Goal: Task Accomplishment & Management: Complete application form

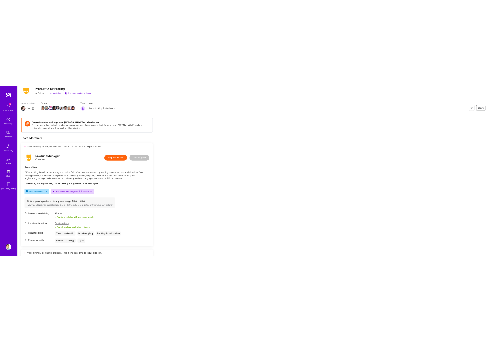
scroll to position [2, 0]
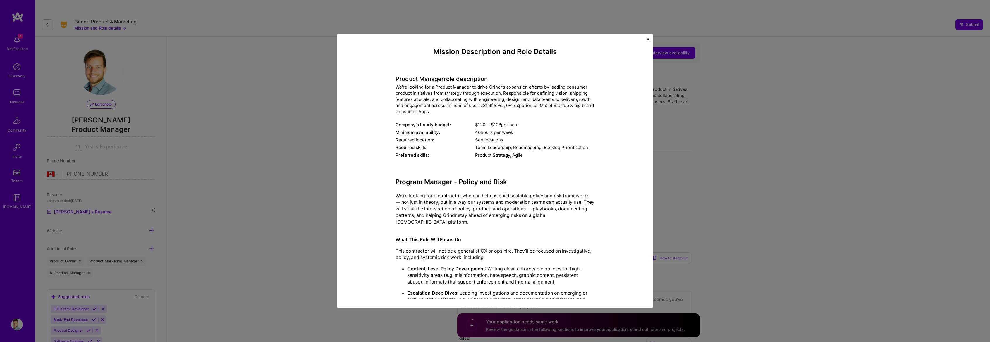
select select "CA"
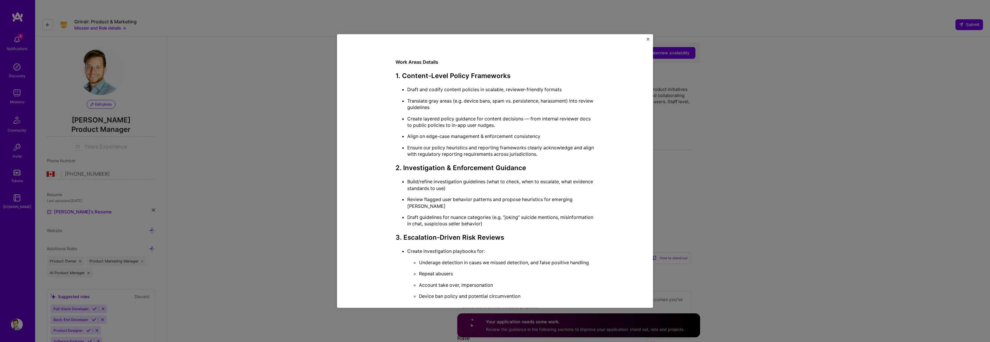
scroll to position [585, 0]
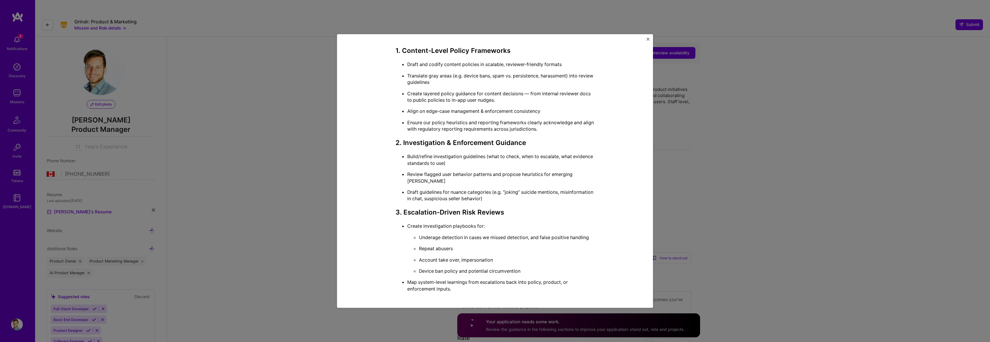
click at [952, 140] on div "Mission Description and Role Details Product Manager role description We're loo…" at bounding box center [495, 171] width 990 height 342
click at [903, 165] on div "Mission Description and Role Details Product Manager role description We're loo…" at bounding box center [495, 171] width 990 height 342
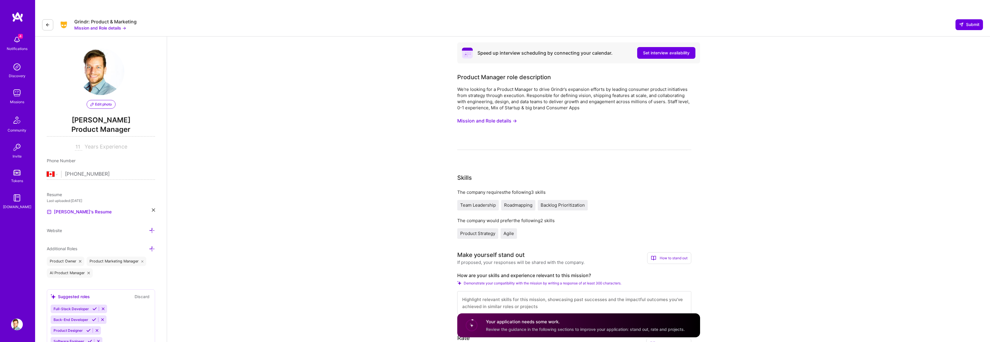
click at [494, 116] on button "Mission and Role details →" at bounding box center [487, 121] width 60 height 11
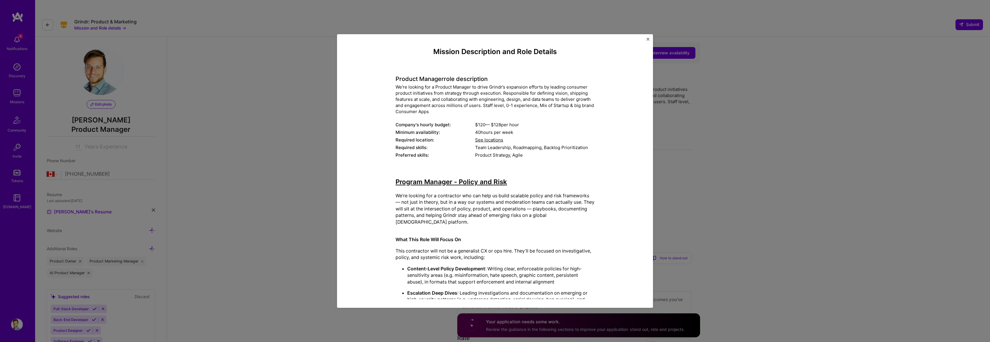
click at [432, 92] on div "We're looking for a Product Manager to drive Grindr’s expansion efforts by lead…" at bounding box center [494, 99] width 199 height 31
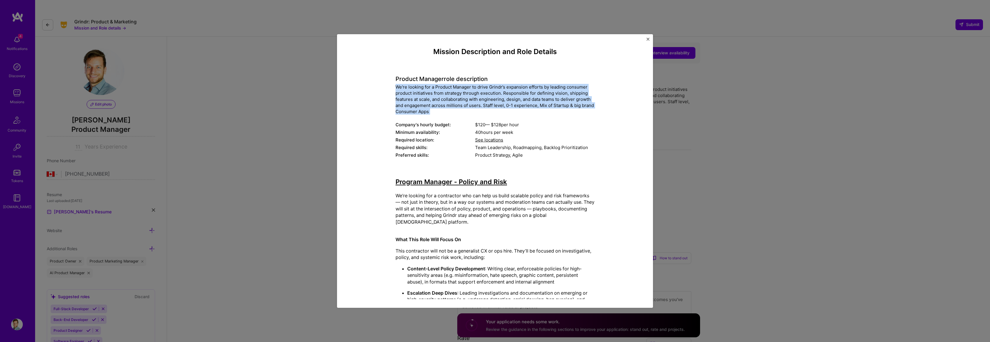
click at [432, 92] on div "We're looking for a Product Manager to drive Grindr’s expansion efforts by lead…" at bounding box center [494, 99] width 199 height 31
copy div "We're looking for a Product Manager to drive Grindr’s expansion efforts by lead…"
click at [408, 85] on div "We're looking for a Product Manager to drive Grindr’s expansion efforts by lead…" at bounding box center [494, 99] width 199 height 31
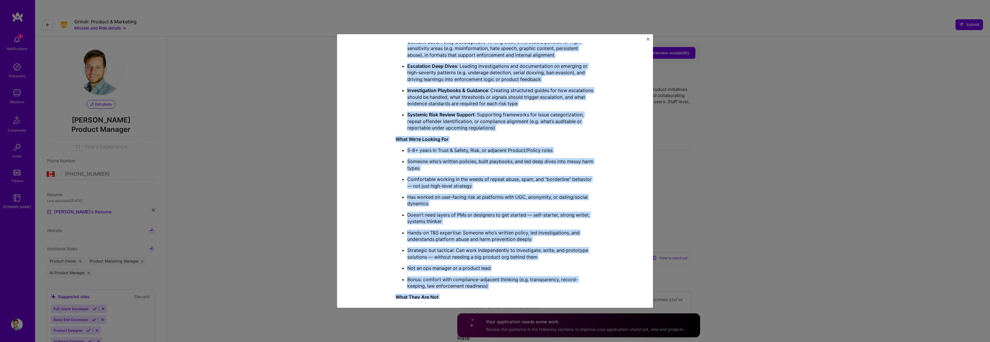
scroll to position [409, 0]
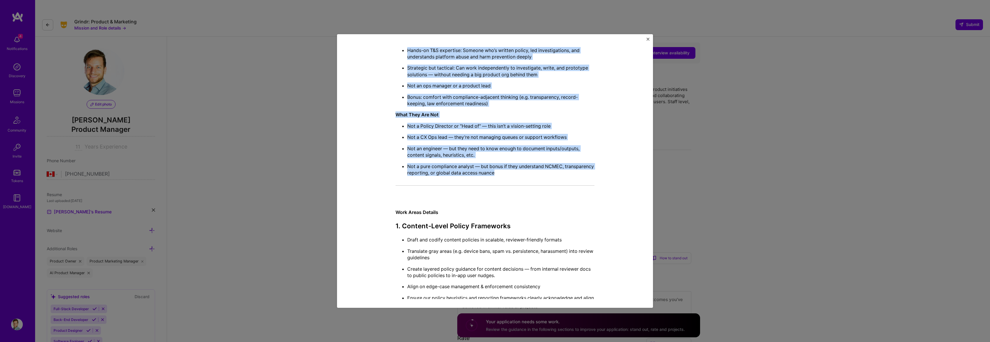
drag, startPoint x: 385, startPoint y: 82, endPoint x: 583, endPoint y: 175, distance: 218.1
click at [583, 175] on div "Mission Description and Role Details Product Manager role description We're loo…" at bounding box center [494, 344] width 289 height 1413
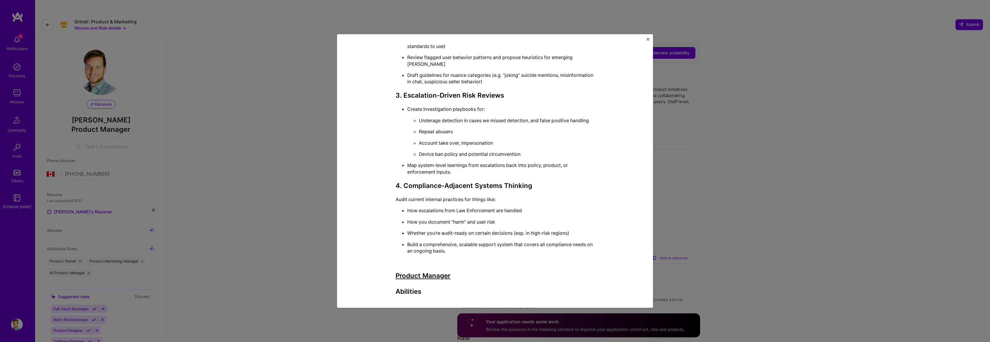
scroll to position [760, 0]
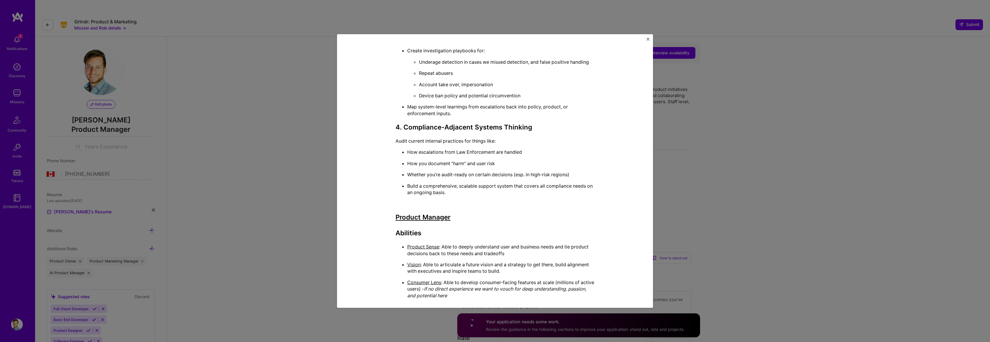
click at [428, 227] on h3 "Product Manager Abilities" at bounding box center [494, 225] width 199 height 24
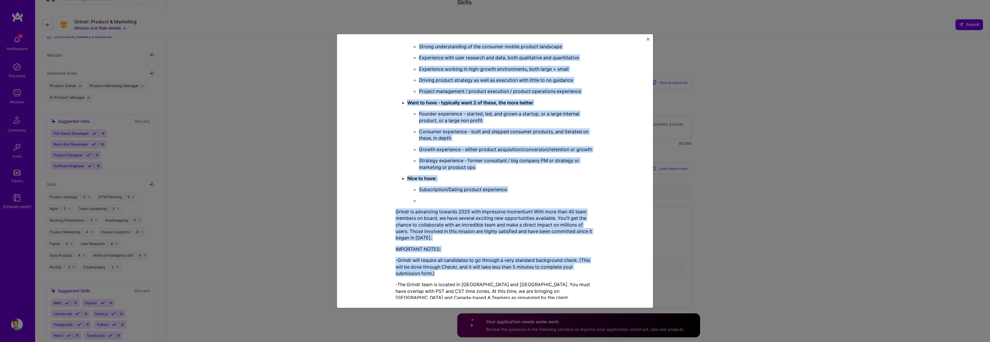
scroll to position [1159, 0]
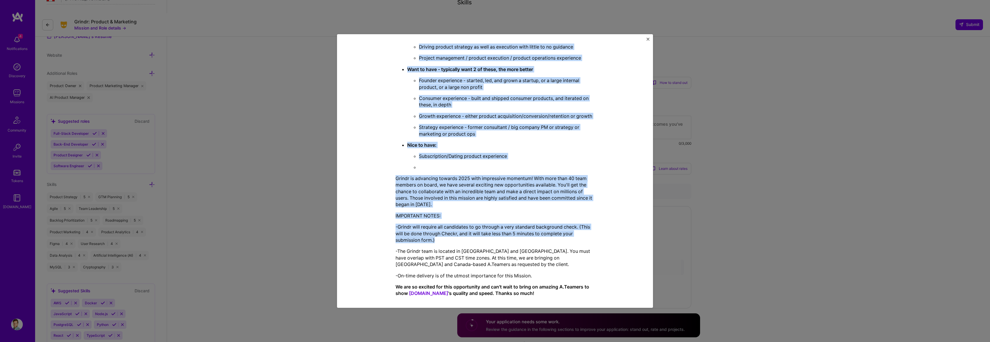
drag, startPoint x: 391, startPoint y: 228, endPoint x: 521, endPoint y: 198, distance: 133.7
copy div "Loremip Dolorsi Ametconse Adipisc Elits : Doei te incidi utlaboreet dolo mag al…"
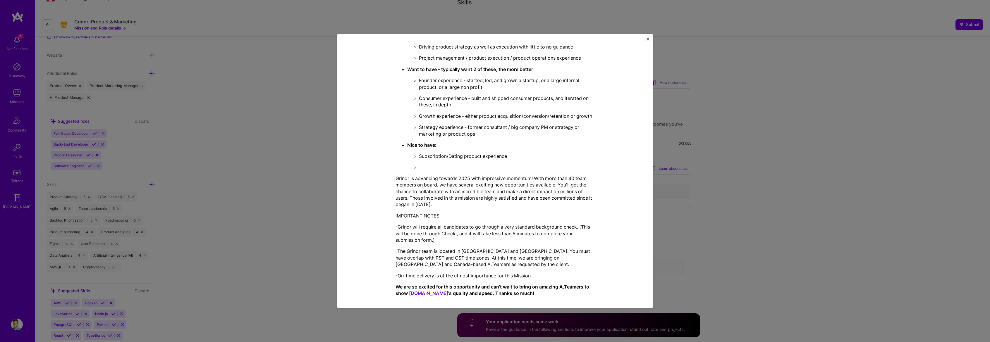
click at [874, 173] on div "Mission Description and Role Details Product Manager role description We're loo…" at bounding box center [495, 171] width 990 height 342
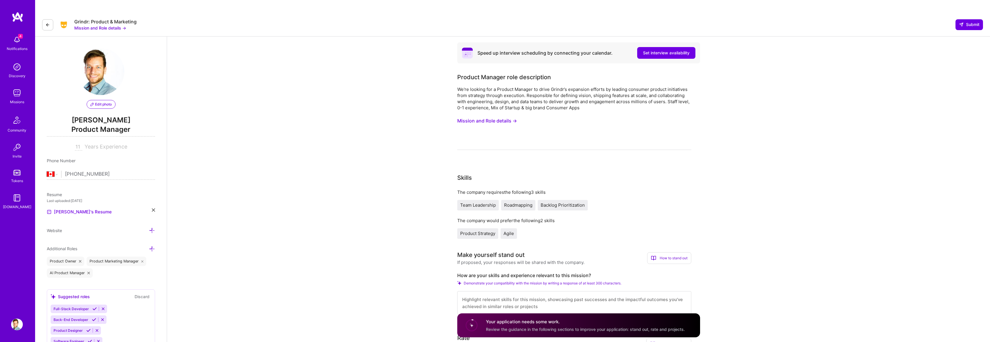
click at [566, 86] on div "We're looking for a Product Manager to drive Grindr’s expansion efforts by lead…" at bounding box center [574, 98] width 234 height 25
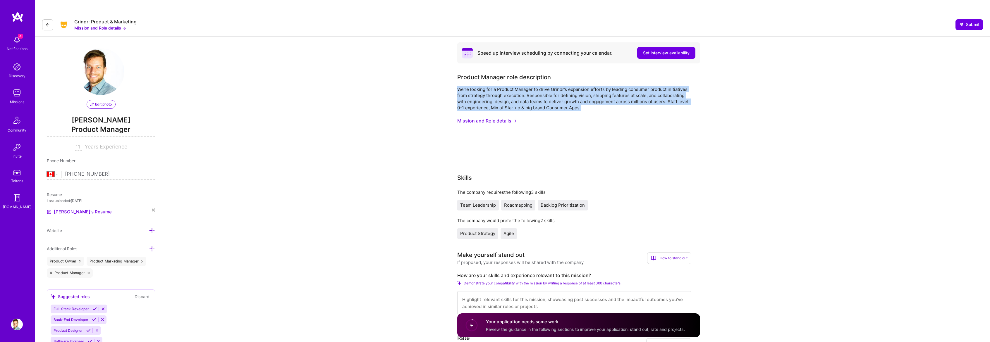
click at [566, 86] on div "We're looking for a Product Manager to drive Grindr’s expansion efforts by lead…" at bounding box center [574, 98] width 234 height 25
copy div "We're looking for a Product Manager to drive Grindr’s expansion efforts by lead…"
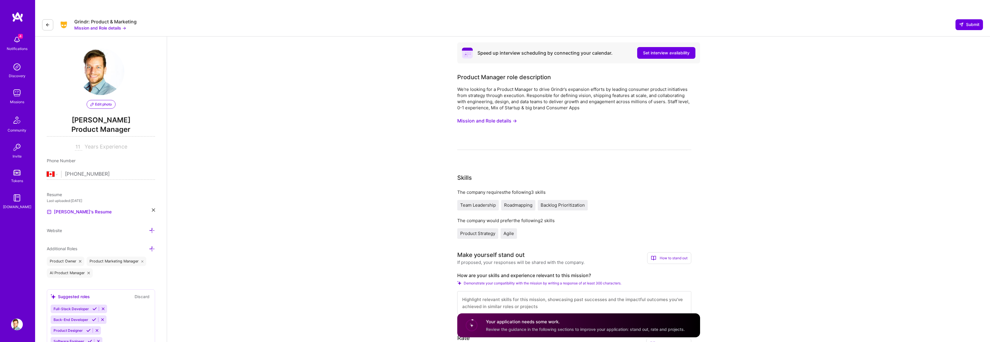
click at [495, 116] on button "Mission and Role details →" at bounding box center [487, 121] width 60 height 11
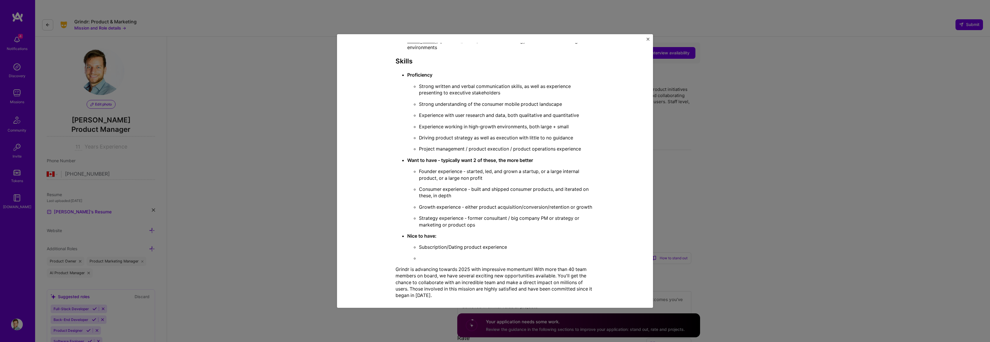
scroll to position [1042, 0]
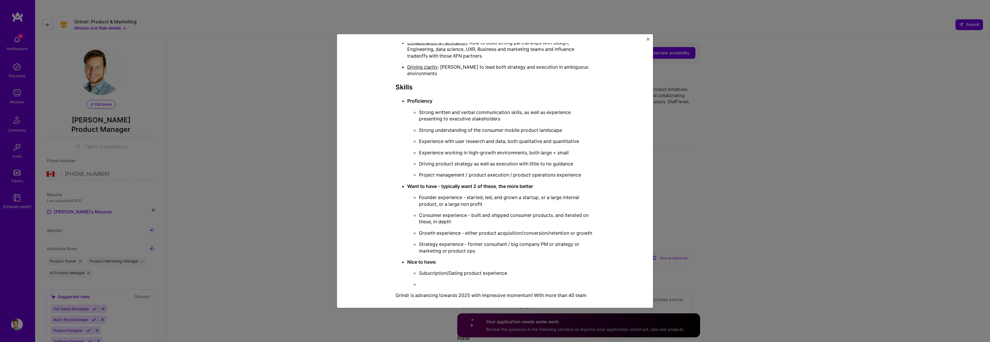
click at [516, 127] on p "Strong understanding of the consumer mobile product landscape" at bounding box center [506, 130] width 175 height 6
click at [540, 112] on ul "Strong written and verbal communication skills, as well as experience presentin…" at bounding box center [500, 143] width 187 height 69
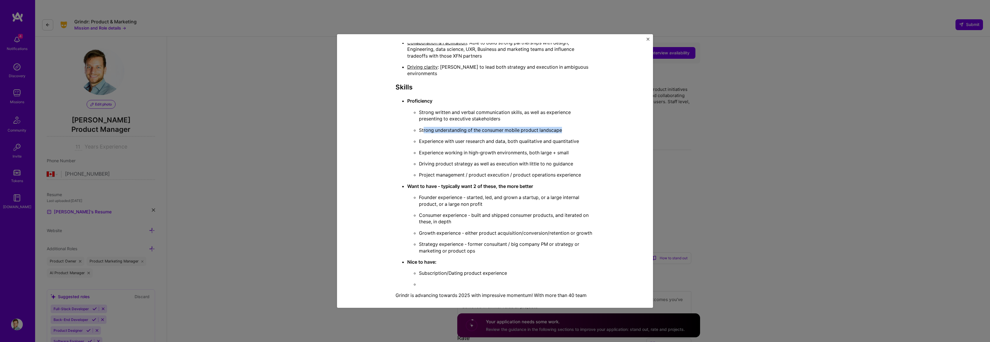
drag, startPoint x: 559, startPoint y: 118, endPoint x: 419, endPoint y: 116, distance: 140.1
click at [419, 127] on p "Strong understanding of the consumer mobile product landscape" at bounding box center [506, 130] width 175 height 6
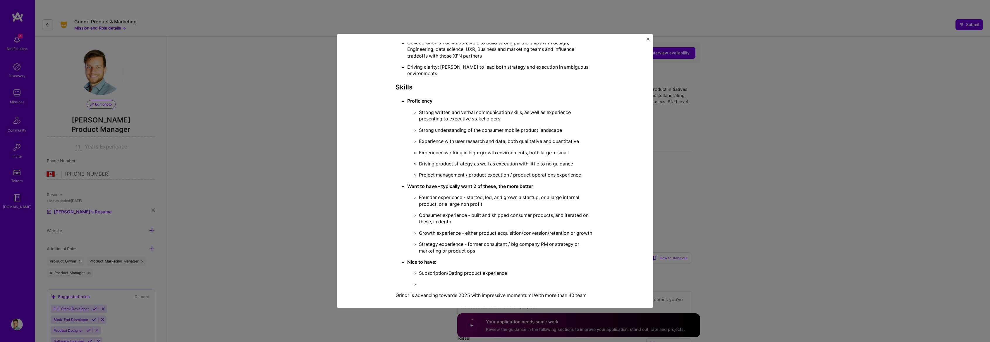
click at [551, 161] on p "Driving product strategy as well as execution with little to no guidance" at bounding box center [506, 164] width 175 height 6
click at [479, 127] on p "Strong understanding of the consumer mobile product landscape" at bounding box center [506, 130] width 175 height 6
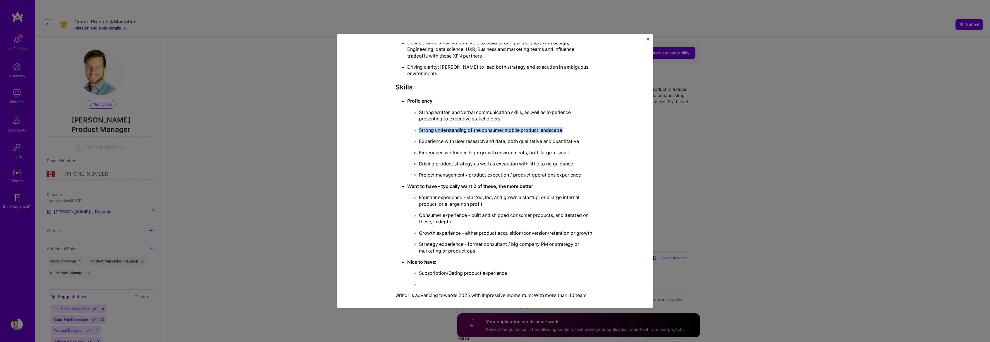
click at [479, 127] on p "Strong understanding of the consumer mobile product landscape" at bounding box center [506, 130] width 175 height 6
copy p "Strong understanding of the consumer mobile product landscape"
click at [895, 257] on div "Mission Description and Role Details Product Manager role description We're loo…" at bounding box center [495, 171] width 990 height 342
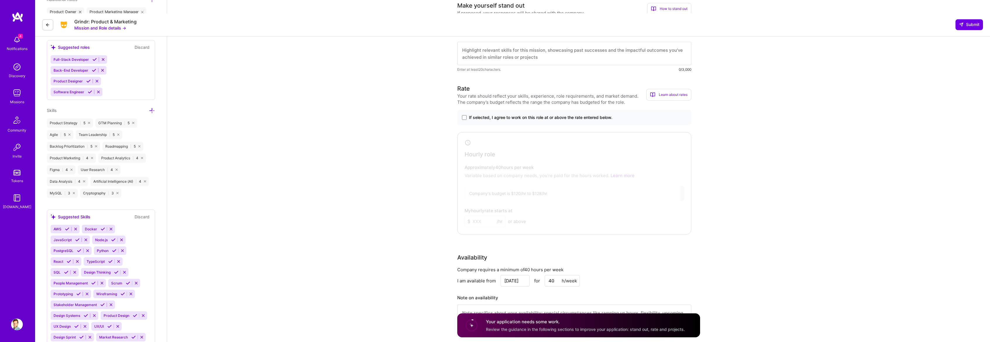
scroll to position [175, 0]
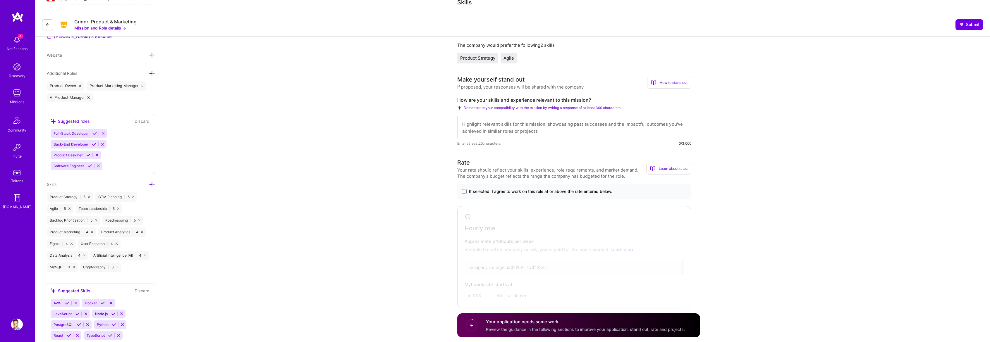
click at [669, 122] on textarea at bounding box center [574, 127] width 234 height 23
click at [637, 118] on textarea at bounding box center [574, 127] width 234 height 23
click at [690, 126] on div "Enter at least 20 characters. 0/3,000" at bounding box center [574, 131] width 234 height 31
click at [688, 126] on div "Enter at least 20 characters. 0/3,000" at bounding box center [574, 131] width 234 height 31
click at [607, 116] on textarea at bounding box center [574, 127] width 234 height 23
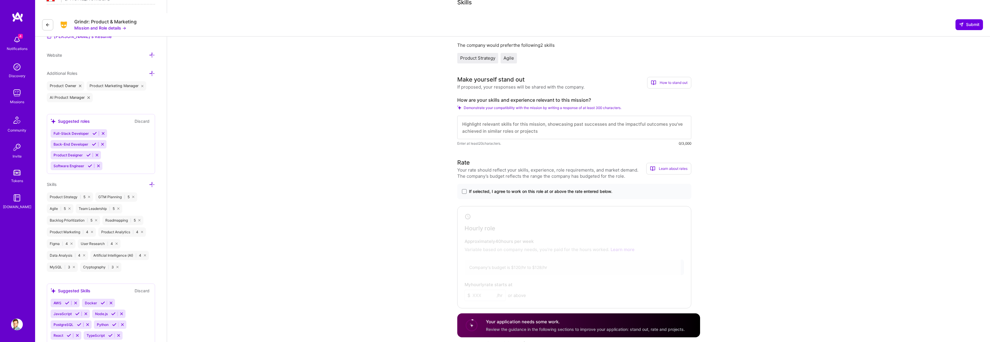
paste textarea "Lo ipsumdolor sitametco adipis elit Seddoe't inci utl e Dolorem Aliquae adm ven…"
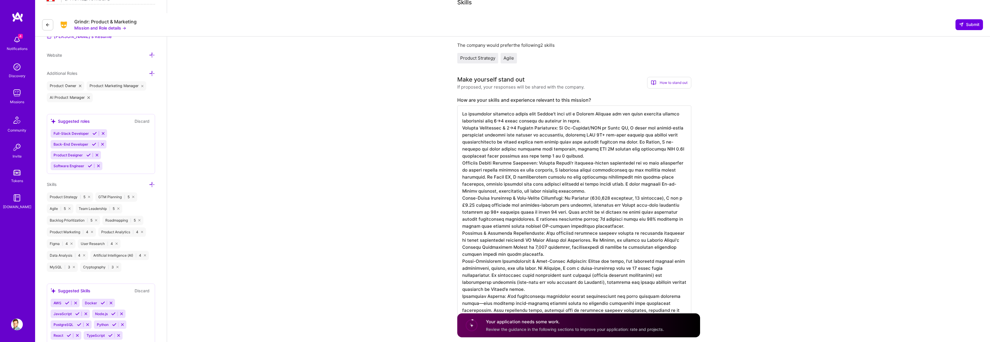
click at [500, 106] on textarea at bounding box center [574, 216] width 234 height 220
click at [461, 116] on textarea at bounding box center [574, 216] width 234 height 220
click at [670, 114] on textarea at bounding box center [574, 216] width 234 height 220
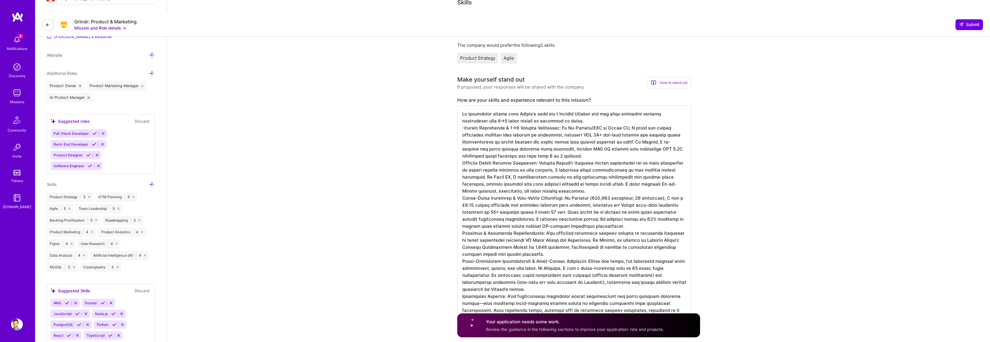
drag, startPoint x: 593, startPoint y: 131, endPoint x: 643, endPoint y: 130, distance: 49.7
click at [643, 130] on textarea at bounding box center [574, 216] width 234 height 220
drag, startPoint x: 545, startPoint y: 142, endPoint x: 530, endPoint y: 136, distance: 15.8
click at [530, 136] on textarea at bounding box center [574, 216] width 234 height 220
click at [529, 136] on textarea at bounding box center [574, 216] width 234 height 220
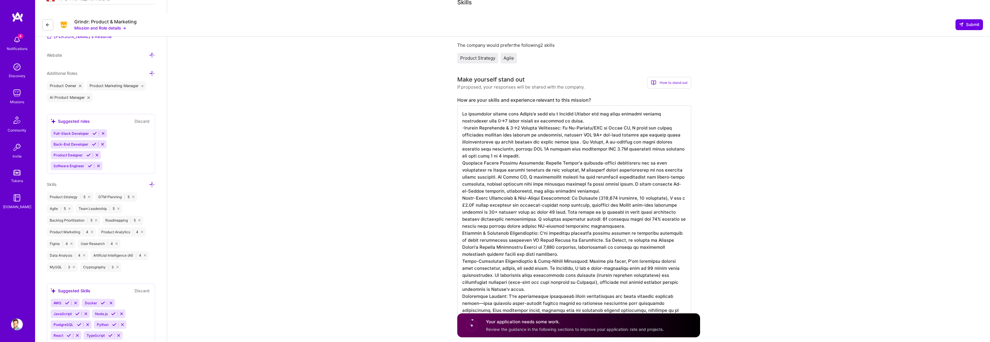
drag, startPoint x: 530, startPoint y: 136, endPoint x: 540, endPoint y: 146, distance: 14.3
click at [540, 146] on textarea at bounding box center [574, 216] width 234 height 220
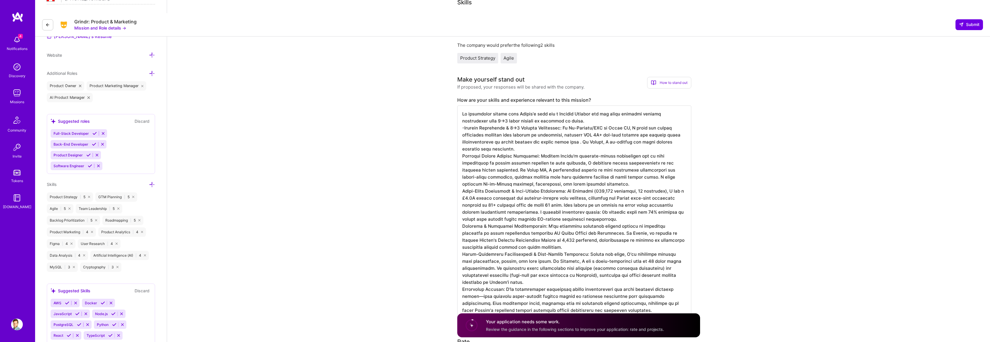
click at [462, 146] on textarea at bounding box center [574, 212] width 234 height 213
drag, startPoint x: 578, startPoint y: 143, endPoint x: 607, endPoint y: 143, distance: 29.0
click at [607, 143] on textarea at bounding box center [574, 212] width 234 height 213
click at [560, 144] on textarea at bounding box center [574, 212] width 234 height 213
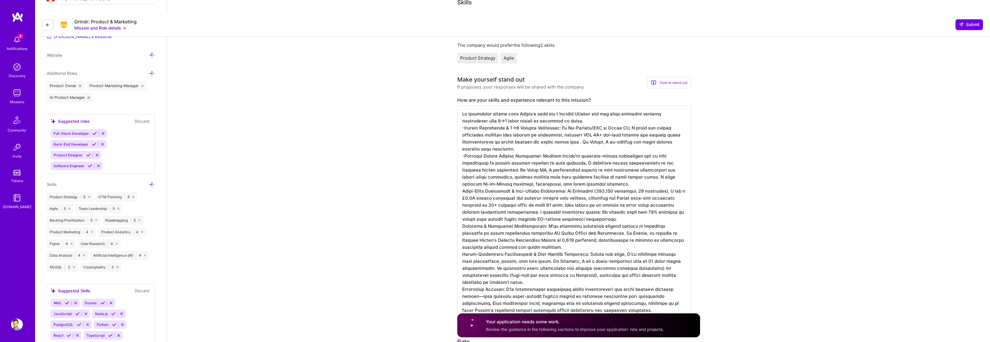
drag, startPoint x: 546, startPoint y: 143, endPoint x: 522, endPoint y: 156, distance: 27.1
click at [522, 156] on textarea at bounding box center [574, 212] width 234 height 213
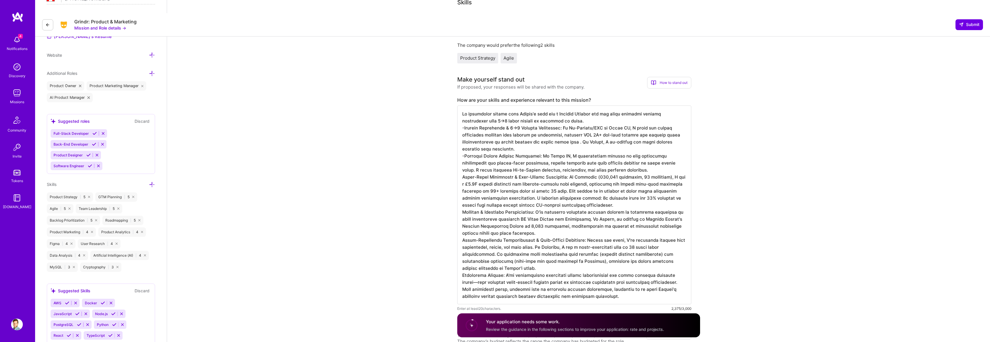
click at [626, 149] on textarea at bounding box center [574, 205] width 234 height 199
drag, startPoint x: 643, startPoint y: 151, endPoint x: 612, endPoint y: 158, distance: 31.7
click at [602, 152] on textarea at bounding box center [574, 205] width 234 height 199
click at [620, 150] on textarea at bounding box center [574, 205] width 234 height 199
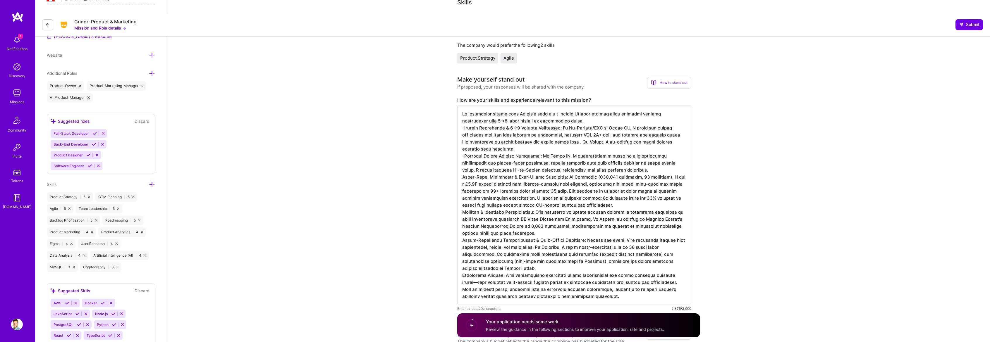
drag, startPoint x: 622, startPoint y: 150, endPoint x: 642, endPoint y: 152, distance: 19.9
click at [642, 152] on textarea at bounding box center [574, 205] width 234 height 199
click at [461, 166] on textarea at bounding box center [574, 205] width 234 height 199
drag, startPoint x: 463, startPoint y: 168, endPoint x: 470, endPoint y: 187, distance: 20.0
click at [470, 187] on textarea at bounding box center [574, 205] width 234 height 199
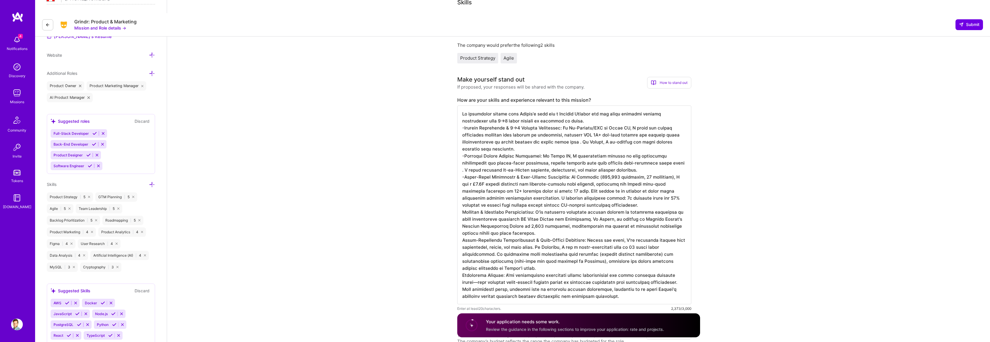
click at [470, 187] on textarea at bounding box center [574, 205] width 234 height 199
drag, startPoint x: 463, startPoint y: 169, endPoint x: 460, endPoint y: 195, distance: 25.6
click at [460, 195] on textarea at bounding box center [574, 205] width 234 height 199
drag, startPoint x: 462, startPoint y: 165, endPoint x: 459, endPoint y: 202, distance: 37.5
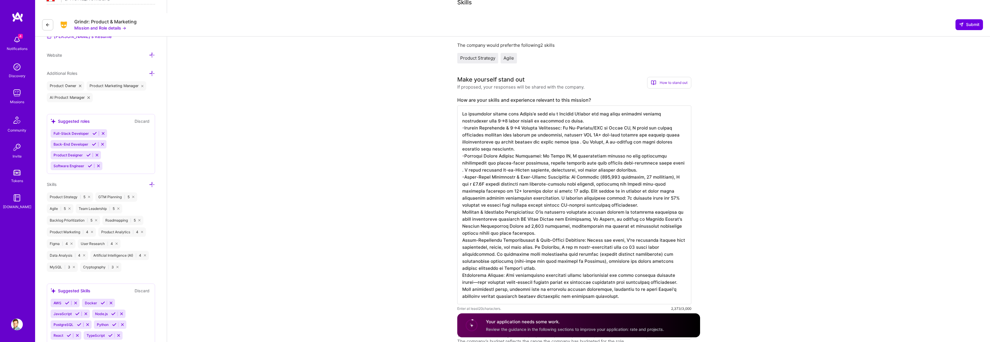
click at [459, 202] on textarea at bounding box center [574, 205] width 234 height 199
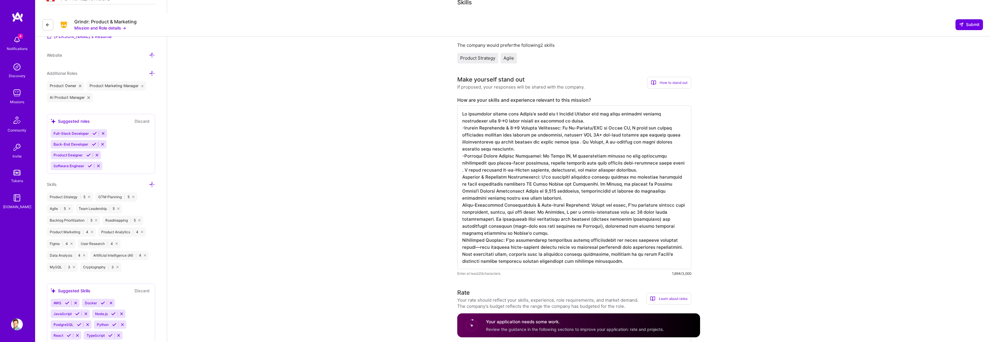
click at [460, 144] on textarea at bounding box center [574, 188] width 234 height 164
paste textarea "Large-Scale Enterprise & High-Growth Experience: At Barclays (140,000 employees…"
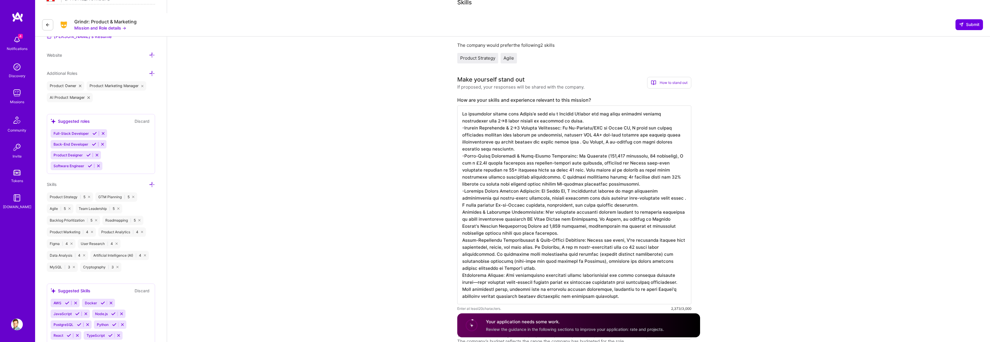
click at [462, 201] on textarea at bounding box center [574, 205] width 234 height 199
click at [462, 226] on textarea at bounding box center [574, 205] width 234 height 199
click at [674, 200] on textarea at bounding box center [574, 205] width 234 height 199
drag, startPoint x: 625, startPoint y: 219, endPoint x: 665, endPoint y: 207, distance: 41.7
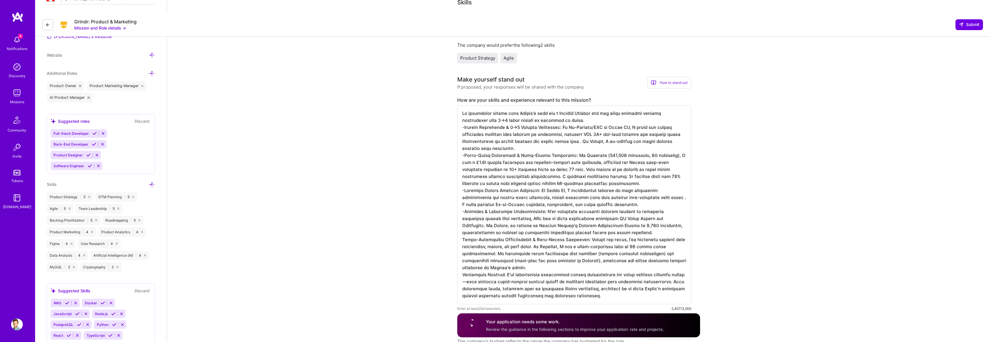
click at [665, 207] on textarea at bounding box center [574, 205] width 234 height 199
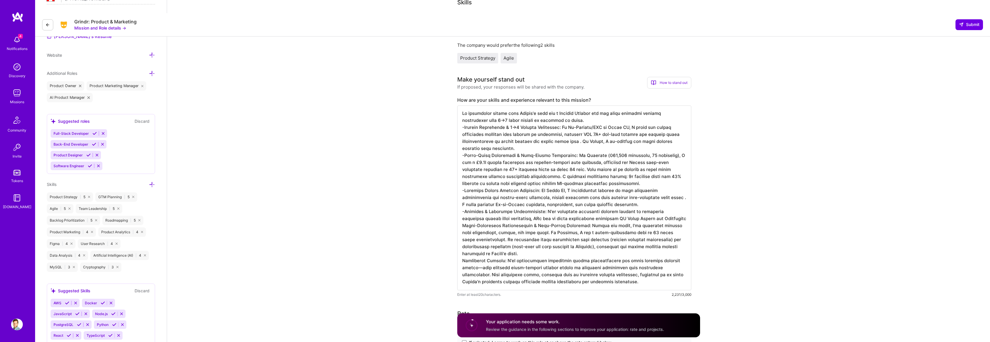
scroll to position [0, 0]
click at [460, 217] on textarea at bounding box center [574, 198] width 234 height 185
click at [460, 215] on textarea at bounding box center [574, 198] width 234 height 185
drag, startPoint x: 519, startPoint y: 240, endPoint x: 493, endPoint y: 229, distance: 28.5
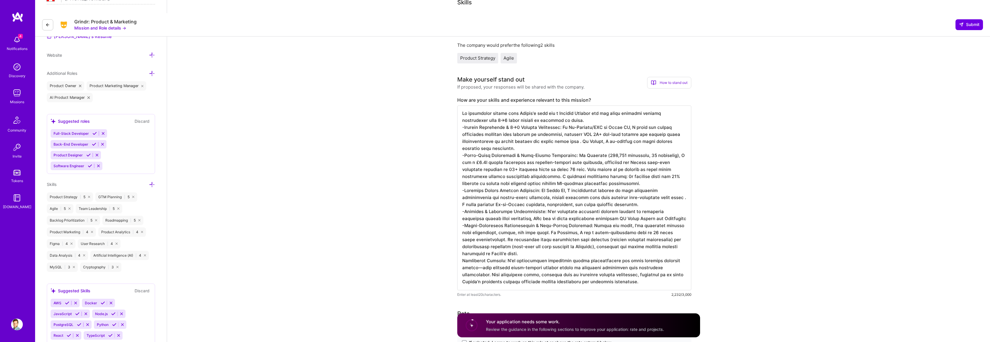
click at [493, 229] on textarea at bounding box center [574, 198] width 234 height 185
click at [493, 244] on textarea at bounding box center [574, 198] width 234 height 185
click at [462, 247] on textarea at bounding box center [574, 198] width 234 height 185
click at [542, 261] on textarea at bounding box center [574, 198] width 234 height 185
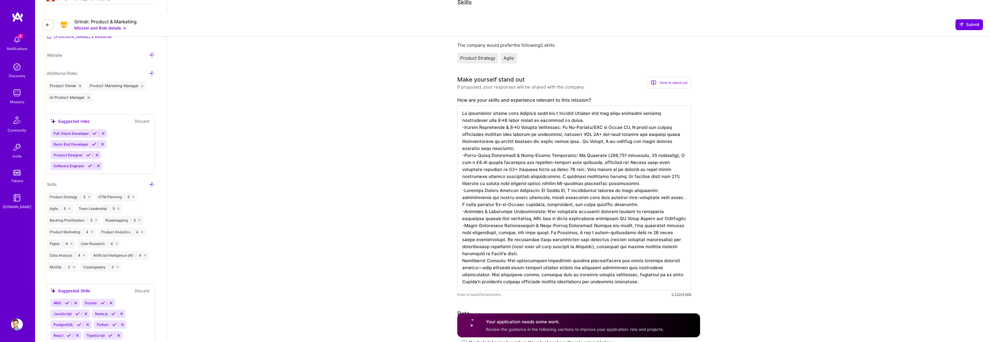
click at [542, 261] on textarea at bounding box center [574, 198] width 234 height 185
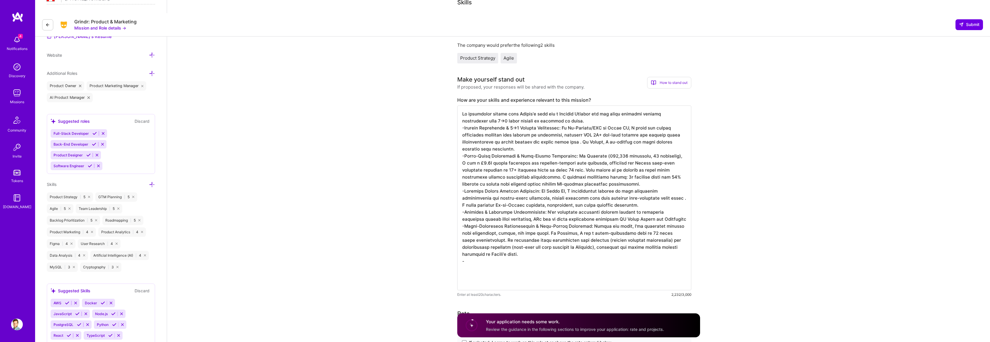
scroll to position [0, 0]
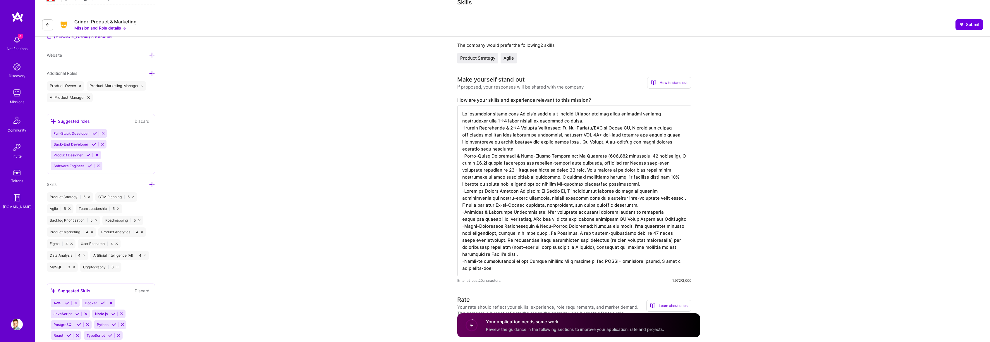
drag, startPoint x: 465, startPoint y: 248, endPoint x: 484, endPoint y: 250, distance: 19.7
click at [484, 250] on textarea at bounding box center [574, 191] width 234 height 171
click at [546, 252] on textarea at bounding box center [574, 191] width 234 height 171
click at [547, 255] on textarea at bounding box center [574, 191] width 234 height 171
click at [655, 249] on textarea at bounding box center [574, 191] width 234 height 171
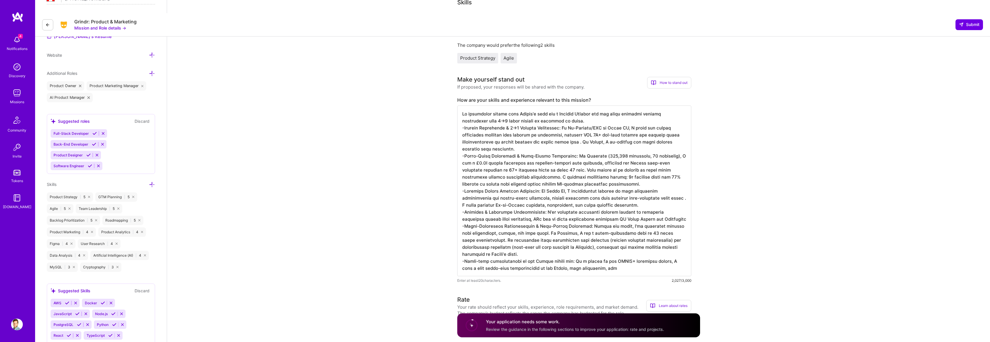
click at [668, 248] on textarea at bounding box center [574, 191] width 234 height 171
click at [601, 256] on textarea at bounding box center [574, 191] width 234 height 171
click at [663, 256] on textarea at bounding box center [574, 191] width 234 height 171
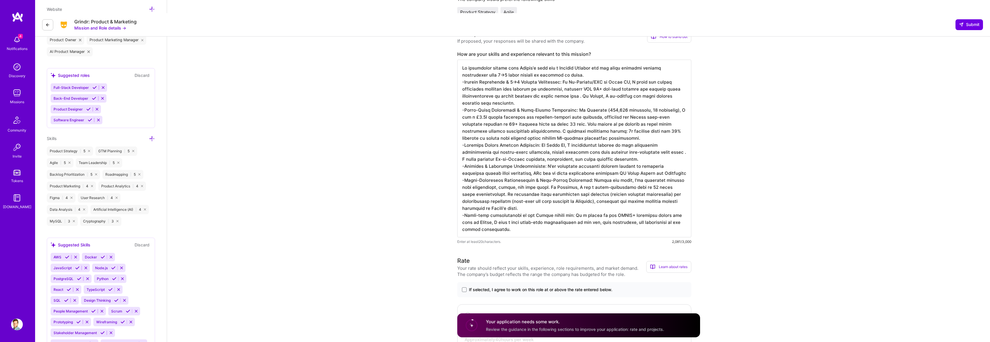
scroll to position [292, 0]
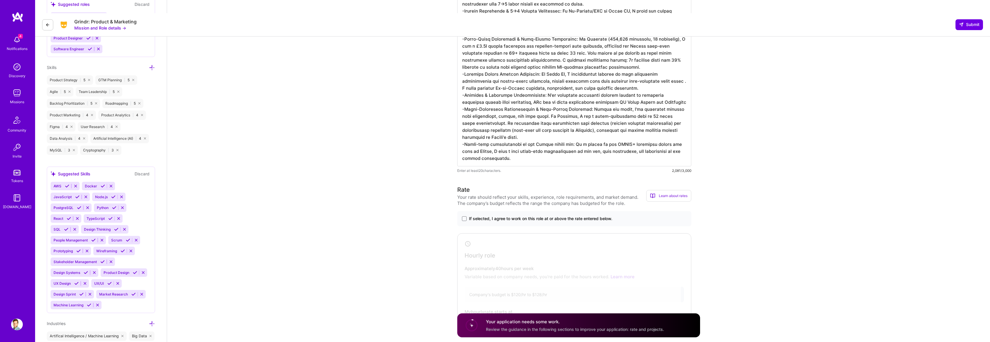
type textarea "Lo ipsumdolor sitame cons Adipis'e sedd eiu t Incidid Utlabor etd mag aliqu eni…"
click at [484, 216] on span "If selected, I agree to work on this role at or above the rate entered below." at bounding box center [540, 219] width 143 height 6
click at [0, 0] on input "If selected, I agree to work on this role at or above the rate entered below." at bounding box center [0, 0] width 0 height 0
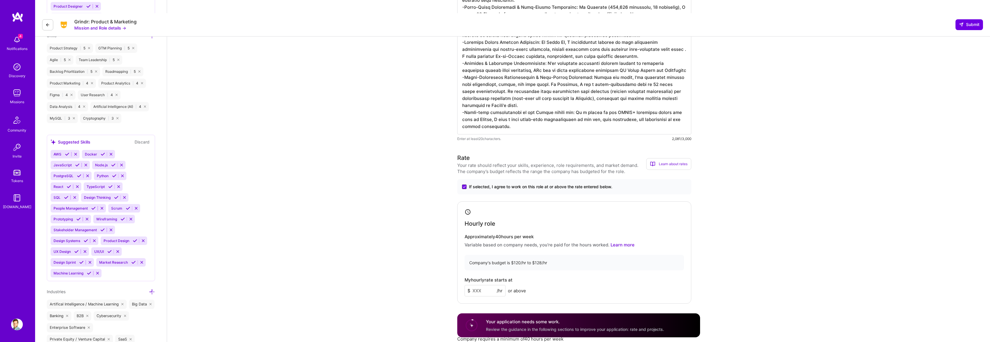
scroll to position [351, 0]
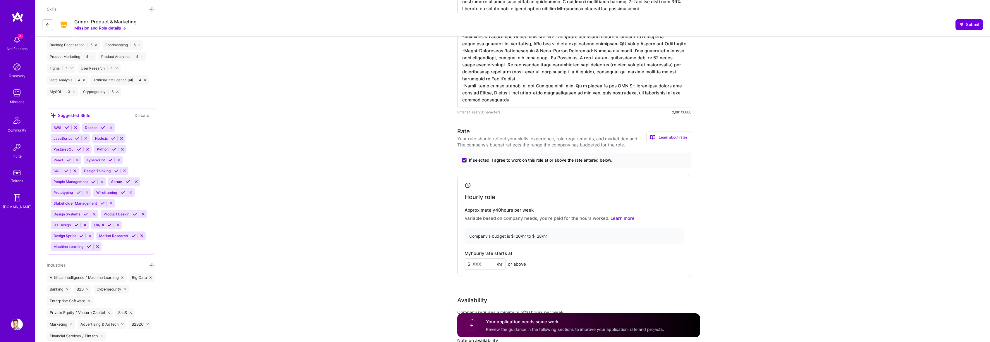
click at [481, 259] on input at bounding box center [484, 264] width 41 height 11
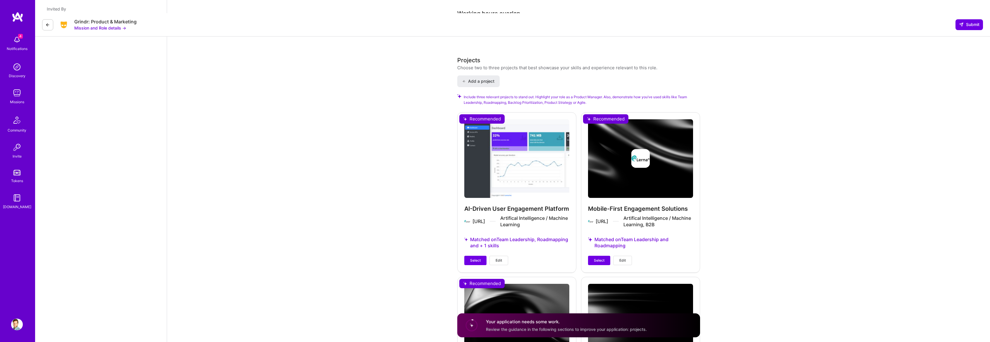
scroll to position [757, 0]
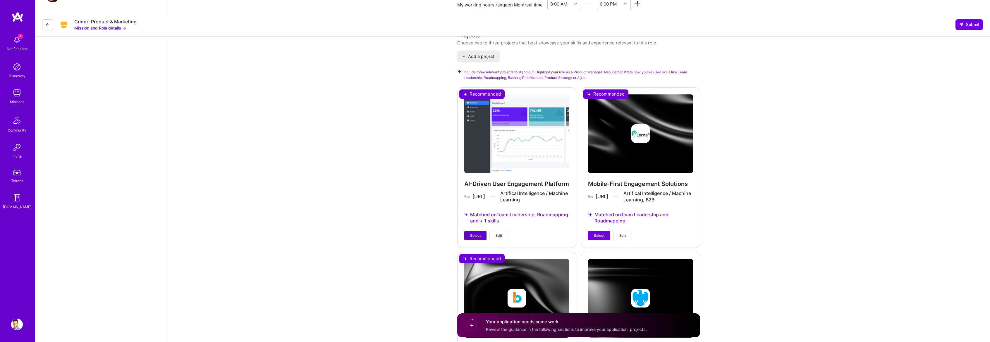
type input "125"
click at [474, 231] on button "Select" at bounding box center [475, 235] width 22 height 9
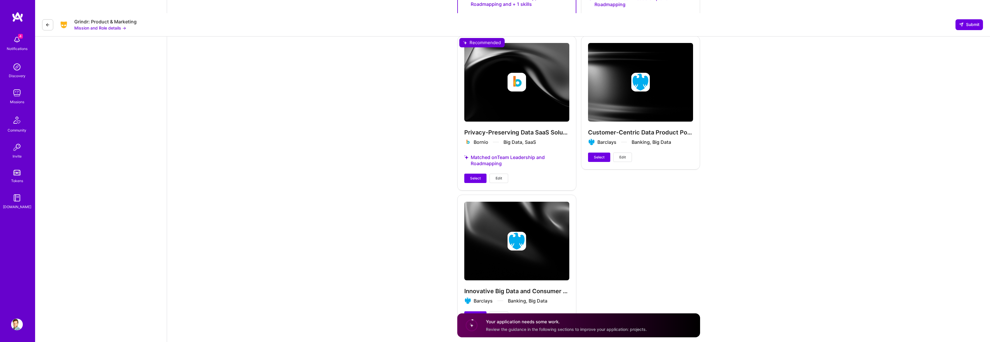
scroll to position [986, 0]
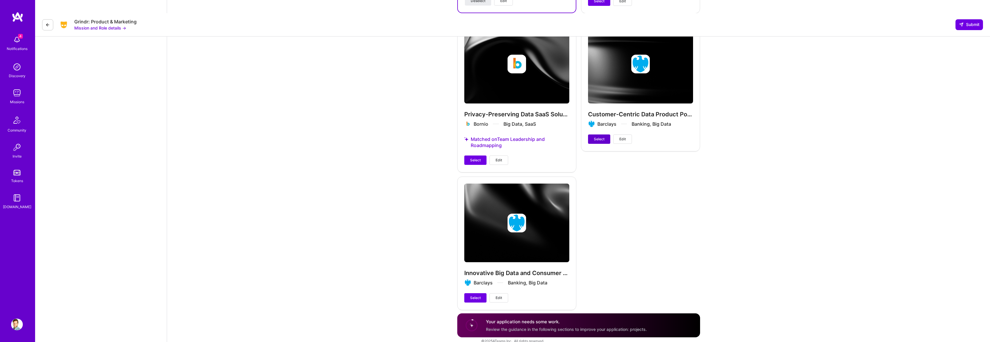
click at [595, 137] on span "Select" at bounding box center [599, 139] width 11 height 5
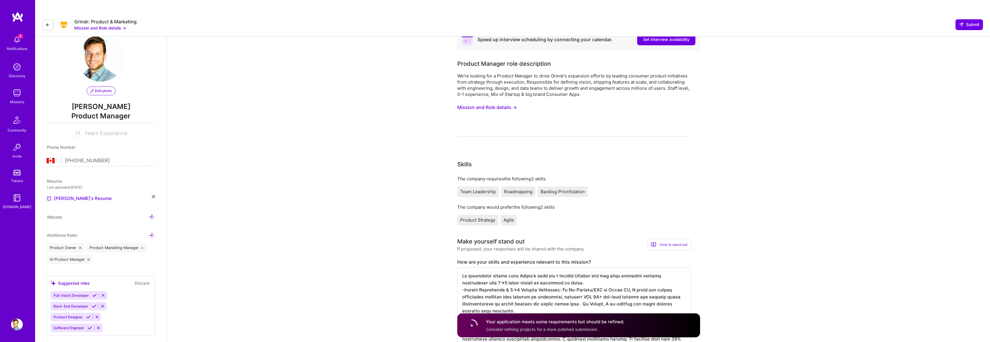
scroll to position [0, 0]
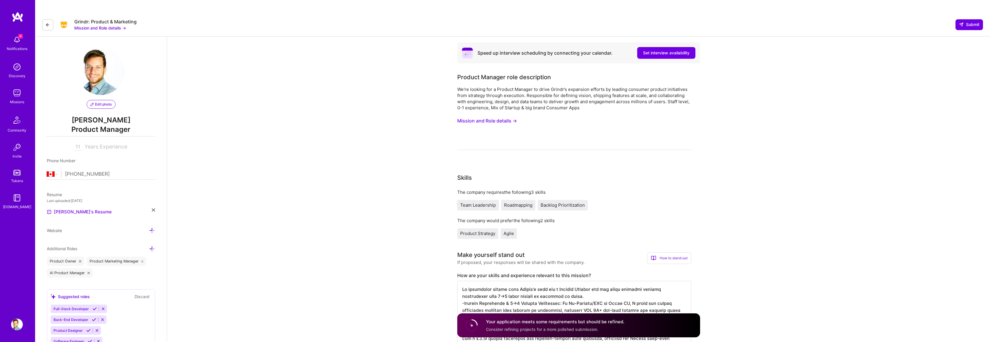
drag, startPoint x: 968, startPoint y: 10, endPoint x: 657, endPoint y: 265, distance: 401.8
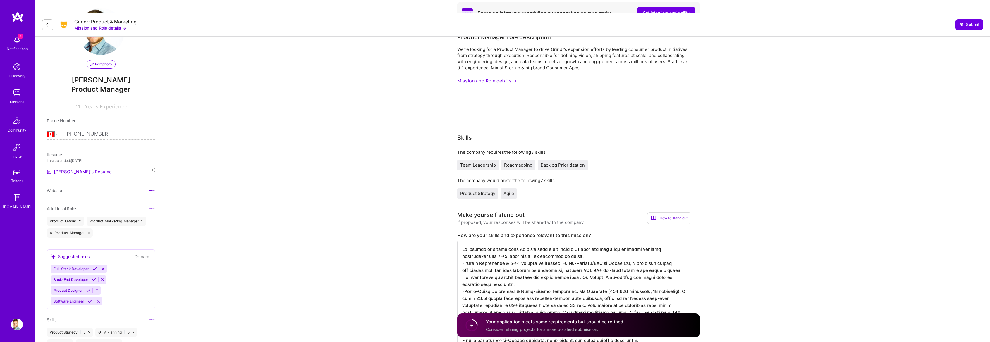
scroll to position [58, 0]
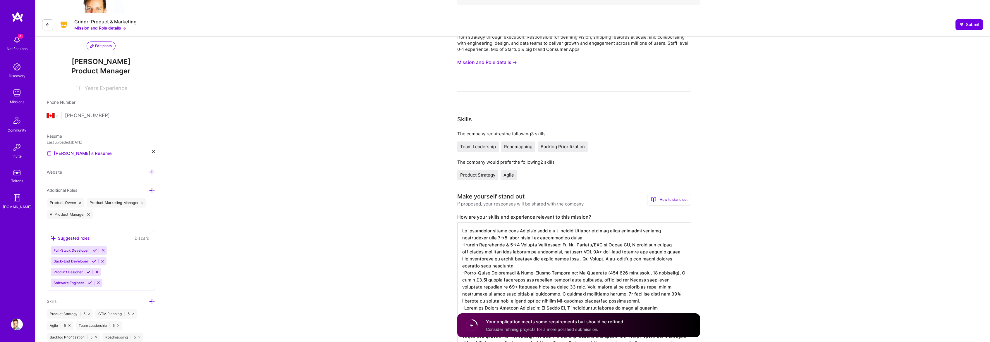
click at [534, 223] on textarea at bounding box center [574, 312] width 234 height 178
click at [632, 223] on textarea at bounding box center [574, 312] width 234 height 178
drag, startPoint x: 474, startPoint y: 226, endPoint x: 542, endPoint y: 225, distance: 67.6
click at [542, 225] on textarea at bounding box center [574, 312] width 234 height 178
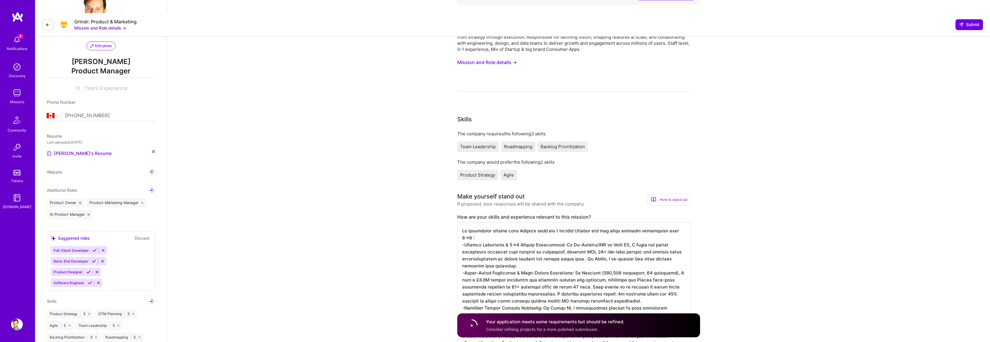
drag, startPoint x: 511, startPoint y: 231, endPoint x: 520, endPoint y: 233, distance: 9.6
click at [520, 233] on textarea at bounding box center [574, 312] width 234 height 178
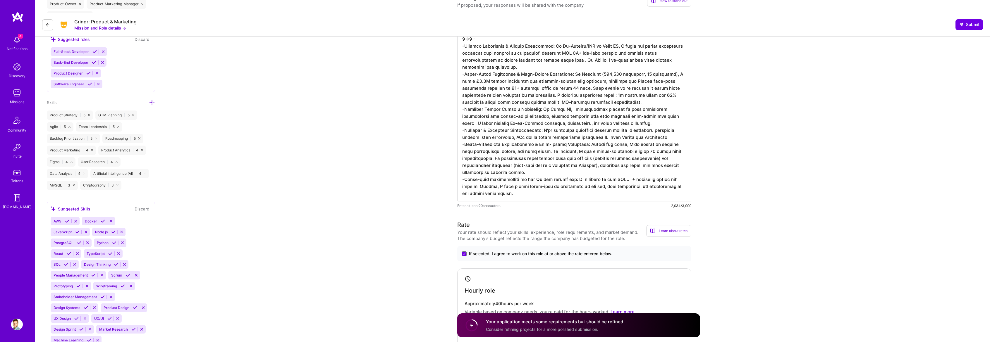
scroll to position [233, 0]
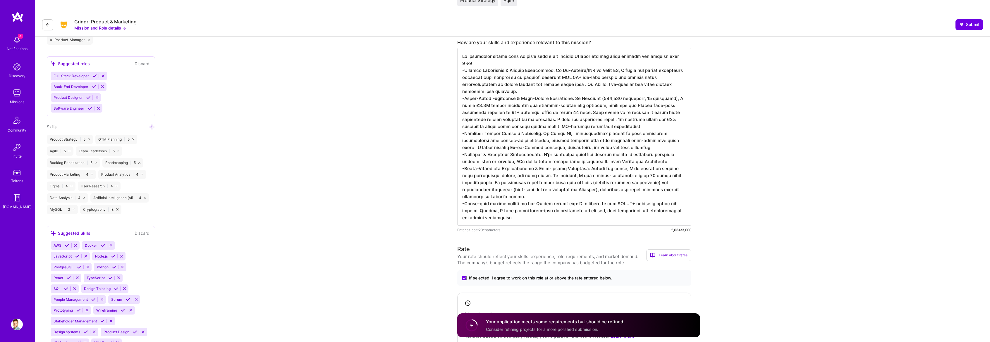
click at [545, 109] on textarea at bounding box center [574, 137] width 234 height 178
type textarea "Lo ipsumdolor sitame cons Adipis'e sedd eiu t Incidid Utlabor etd mag aliqu eni…"
click at [967, 19] on button "Submit" at bounding box center [968, 24] width 27 height 11
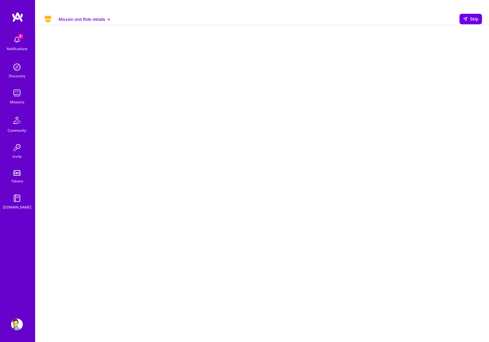
click at [13, 101] on div "Missions" at bounding box center [17, 102] width 14 height 6
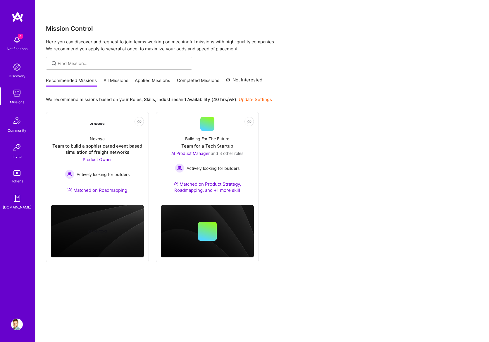
click at [151, 77] on link "Applied Missions" at bounding box center [152, 82] width 35 height 10
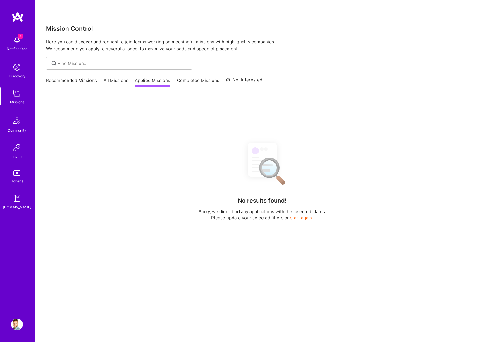
click at [151, 77] on link "Applied Missions" at bounding box center [152, 82] width 35 height 10
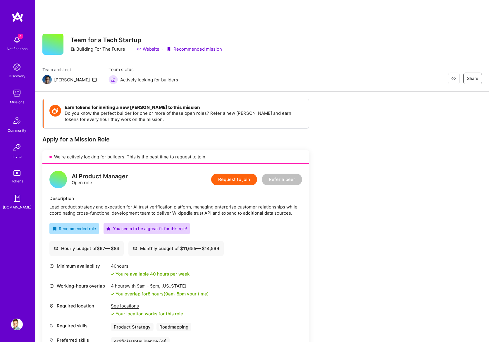
scroll to position [58, 0]
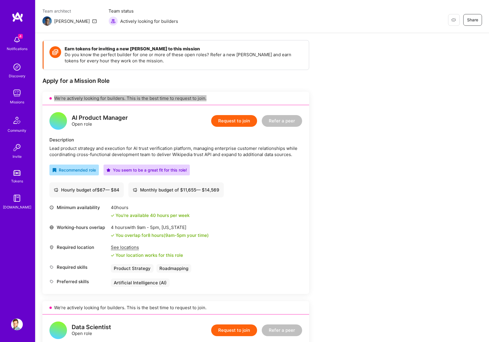
click at [225, 10] on div "Team architect Luis Team status Actively looking for builders Restore Not Inter…" at bounding box center [262, 17] width 440 height 18
